Goal: Check status: Check status

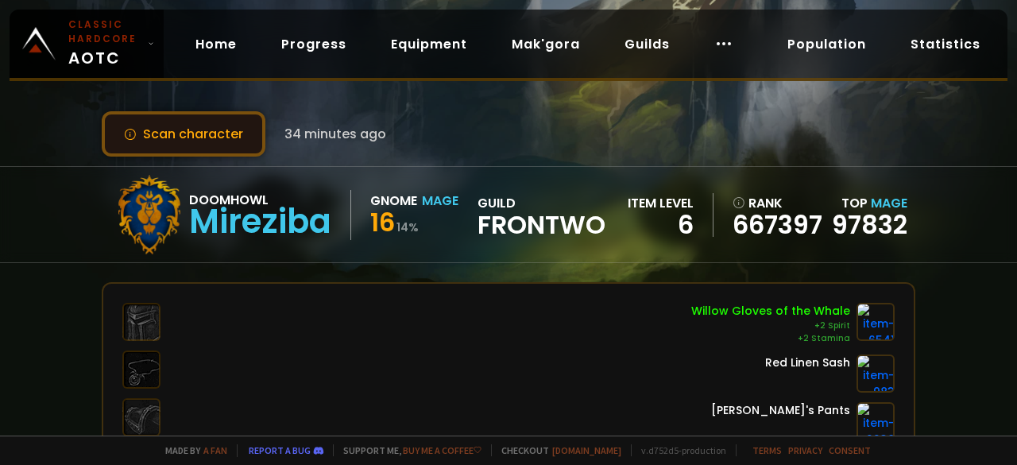
click at [203, 140] on button "Scan character" at bounding box center [184, 133] width 164 height 45
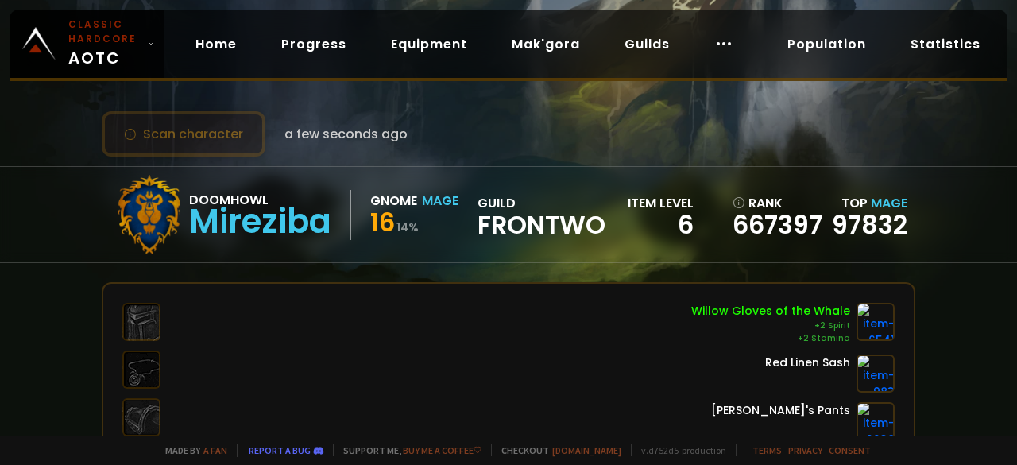
click at [200, 142] on button "Scan character" at bounding box center [184, 133] width 164 height 45
click at [214, 137] on button "Scan character" at bounding box center [184, 133] width 164 height 45
click at [311, 95] on div "Scan character a few seconds ago Doomhowl Mireziba Gnome Mage 16 14 % guild Fro…" at bounding box center [508, 217] width 1017 height 435
click at [216, 140] on button "Scan character" at bounding box center [184, 133] width 164 height 45
click at [337, 122] on div "Scan character 24 minutes ago" at bounding box center [244, 133] width 284 height 45
